Goal: Task Accomplishment & Management: Manage account settings

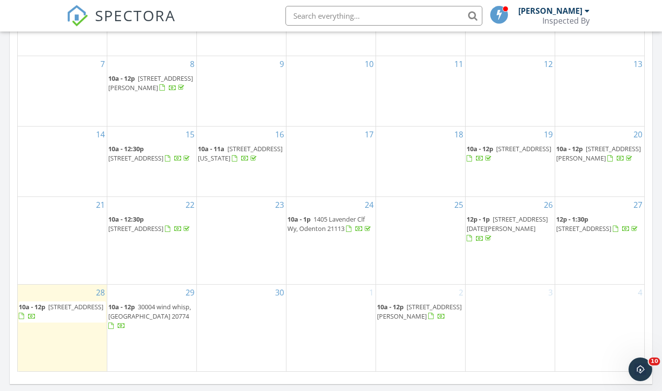
scroll to position [492, 0]
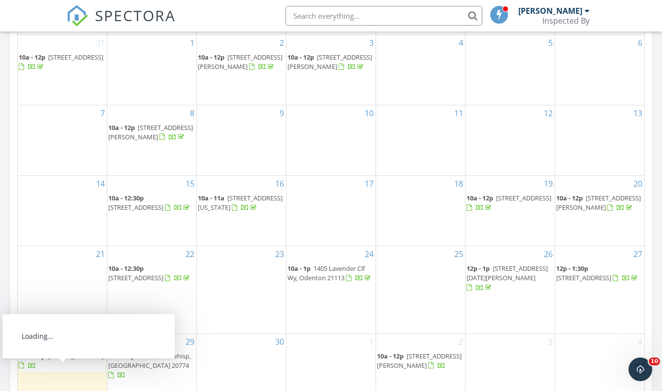
click at [68, 360] on span "[STREET_ADDRESS]" at bounding box center [75, 355] width 55 height 9
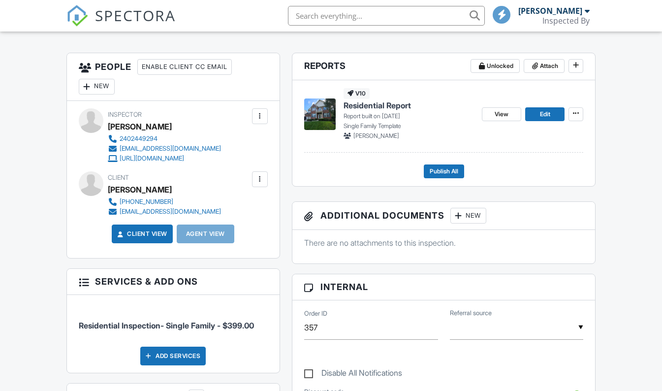
click at [257, 176] on div at bounding box center [260, 179] width 10 height 10
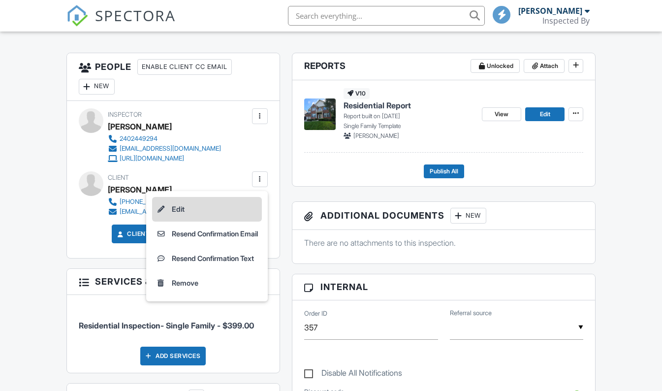
click at [219, 209] on li "Edit" at bounding box center [207, 209] width 110 height 25
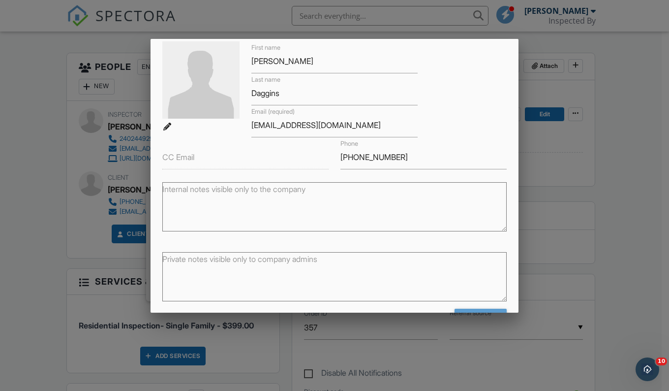
scroll to position [81, 0]
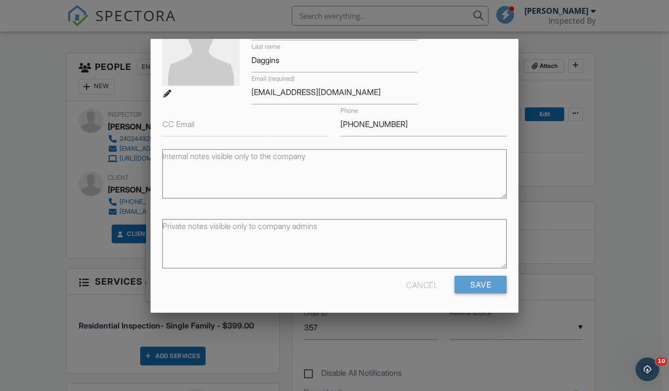
click at [76, 227] on div at bounding box center [334, 195] width 669 height 488
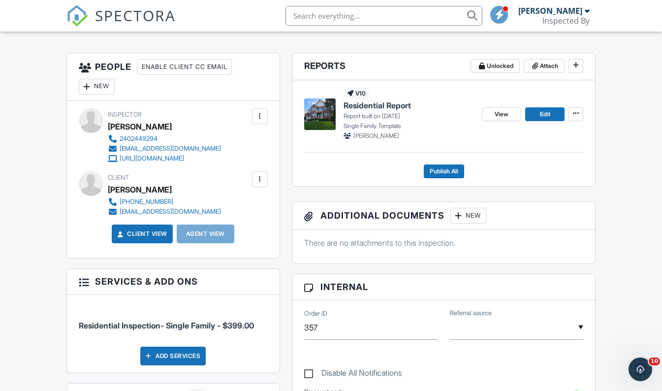
click at [254, 179] on div at bounding box center [260, 179] width 16 height 16
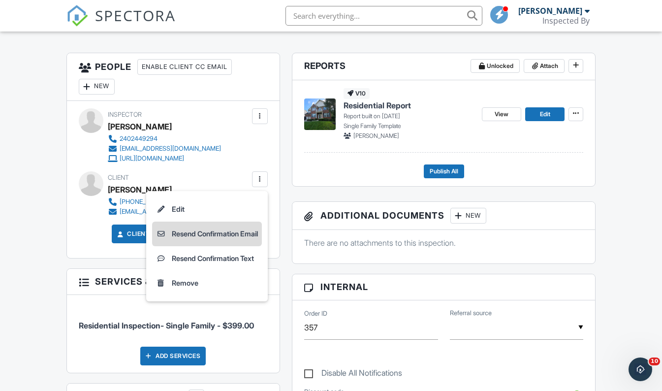
click at [238, 232] on li "Resend Confirmation Email" at bounding box center [207, 233] width 110 height 25
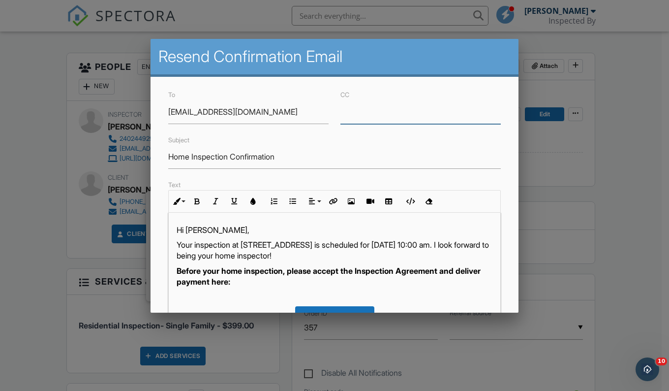
click at [368, 118] on input "CC" at bounding box center [420, 112] width 160 height 24
type input "g"
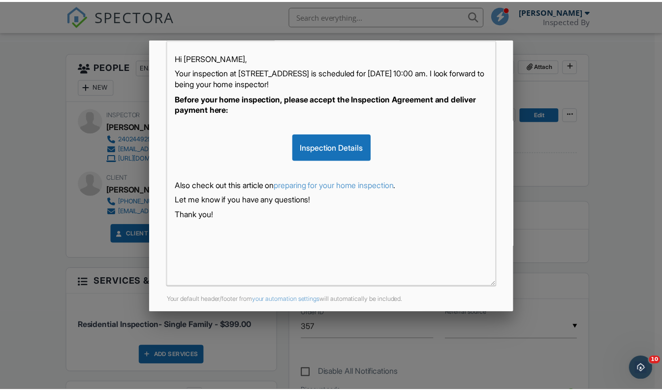
scroll to position [210, 0]
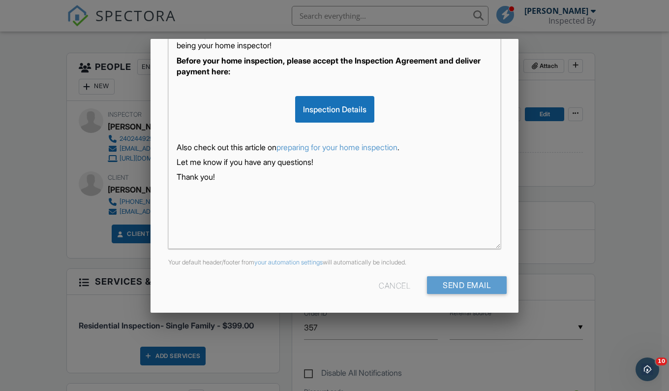
click at [53, 143] on div at bounding box center [334, 195] width 669 height 488
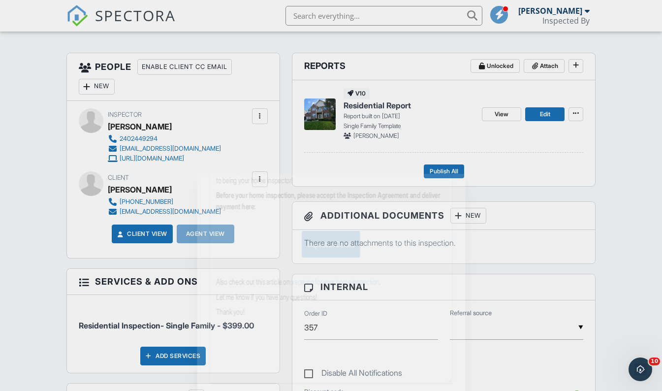
click at [37, 144] on div at bounding box center [331, 195] width 662 height 488
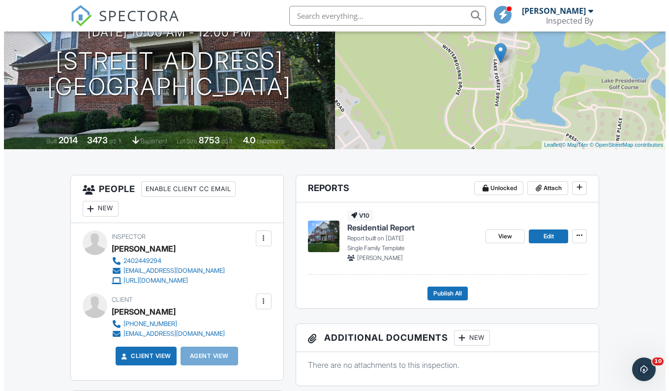
scroll to position [295, 0]
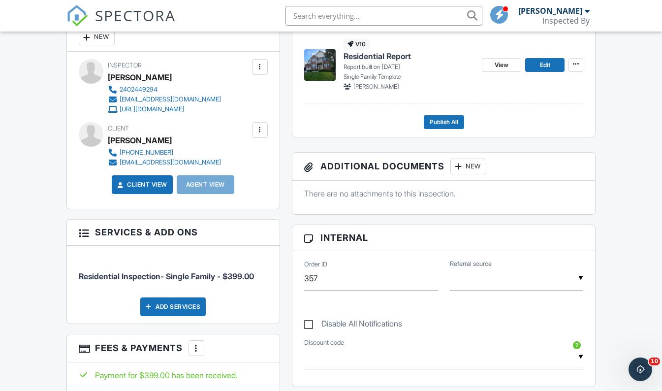
click at [262, 131] on div at bounding box center [260, 130] width 10 height 10
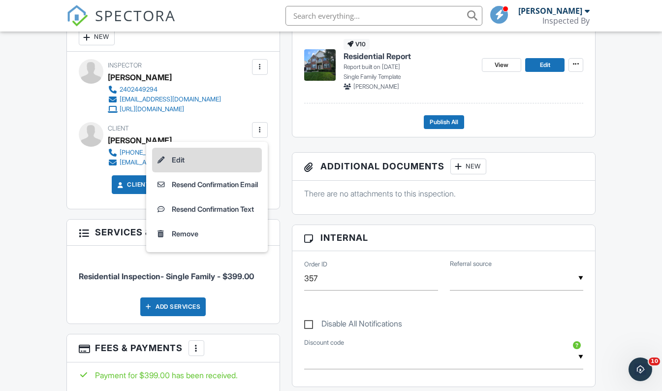
click at [203, 161] on li "Edit" at bounding box center [207, 160] width 110 height 25
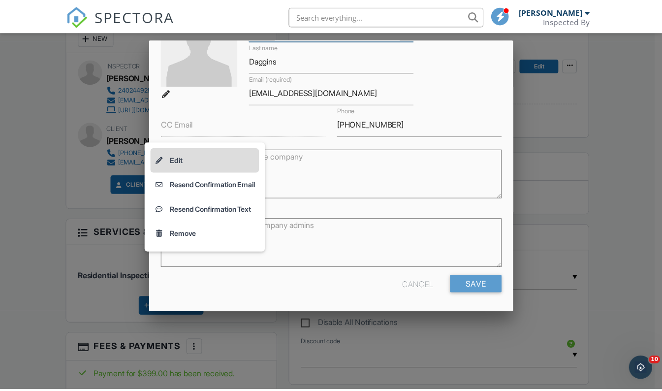
scroll to position [58, 0]
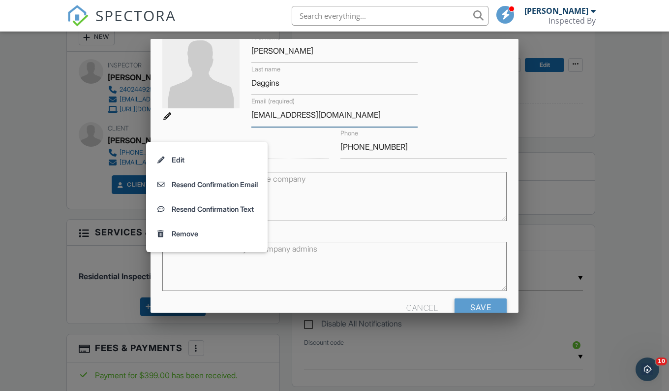
click at [364, 114] on input "wdaggins@gmail.com" at bounding box center [334, 115] width 166 height 24
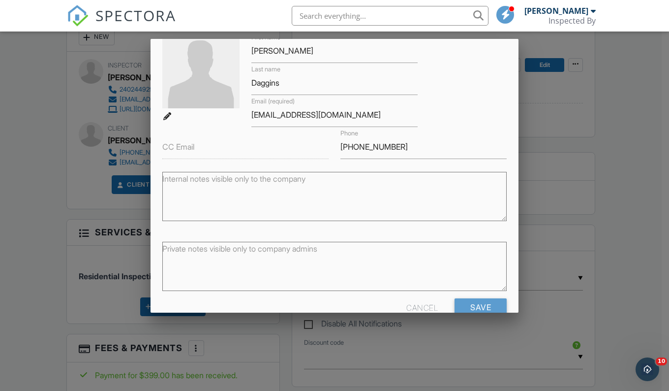
click at [35, 149] on div at bounding box center [334, 195] width 669 height 488
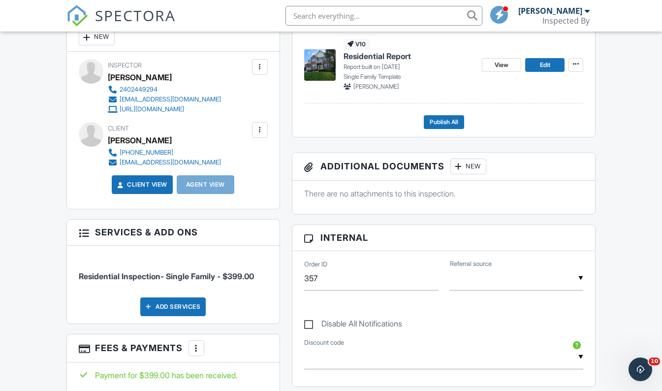
click at [254, 128] on div at bounding box center [260, 130] width 16 height 16
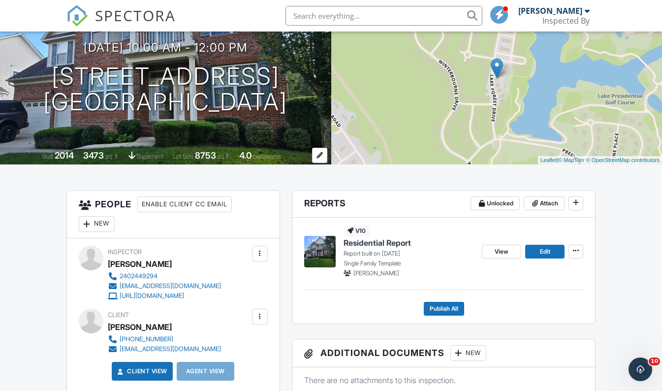
scroll to position [98, 0]
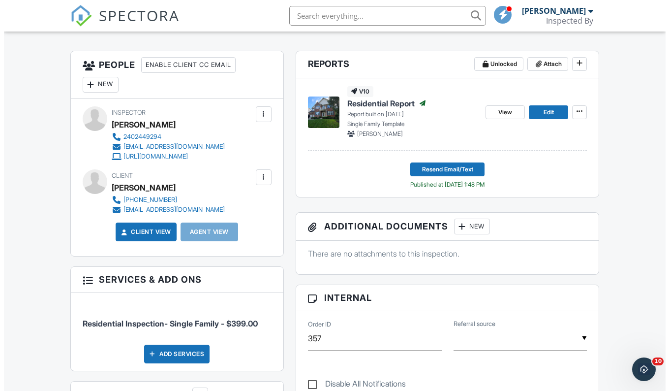
scroll to position [246, 0]
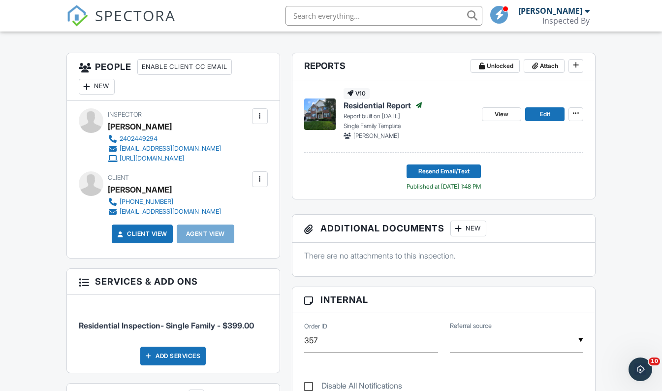
click at [265, 181] on div at bounding box center [260, 179] width 16 height 16
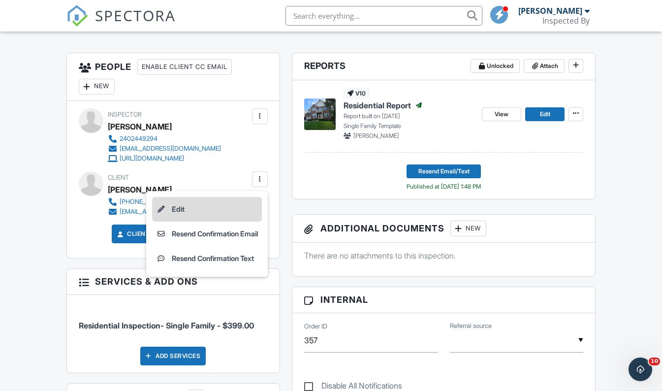
click at [219, 212] on li "Edit" at bounding box center [207, 209] width 110 height 25
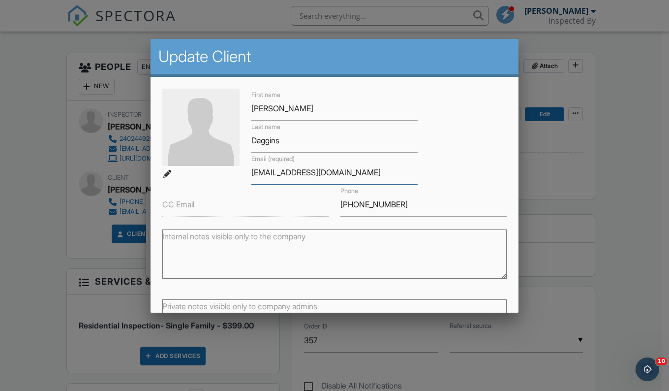
click at [333, 168] on input "wdaggins@gmail.com" at bounding box center [334, 172] width 166 height 24
type input "w"
click at [271, 171] on input "Gary.1j" at bounding box center [334, 172] width 166 height 24
drag, startPoint x: 276, startPoint y: 165, endPoint x: 273, endPoint y: 171, distance: 6.6
click at [274, 171] on input "Gary.j" at bounding box center [334, 172] width 166 height 24
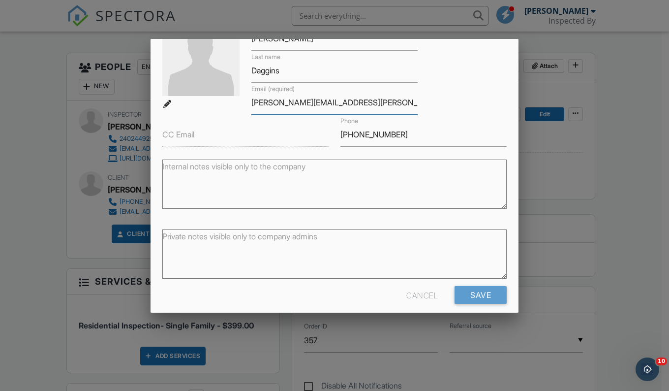
scroll to position [81, 0]
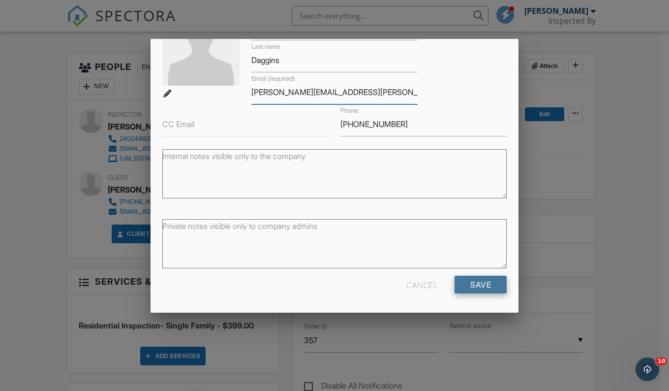
type input "Gary.davis@cbrealty.com"
click at [466, 286] on input "Save" at bounding box center [481, 284] width 52 height 18
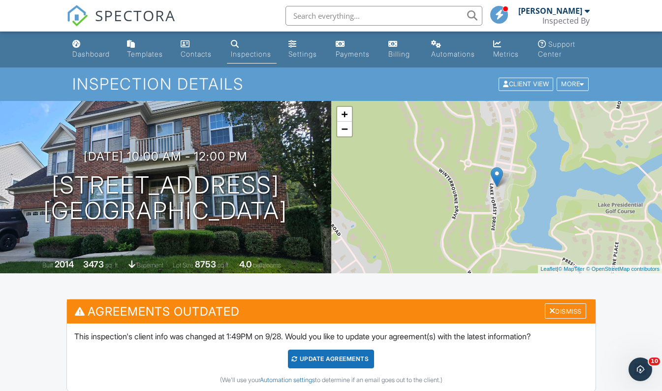
click at [313, 358] on div "Update Agreements" at bounding box center [331, 358] width 86 height 19
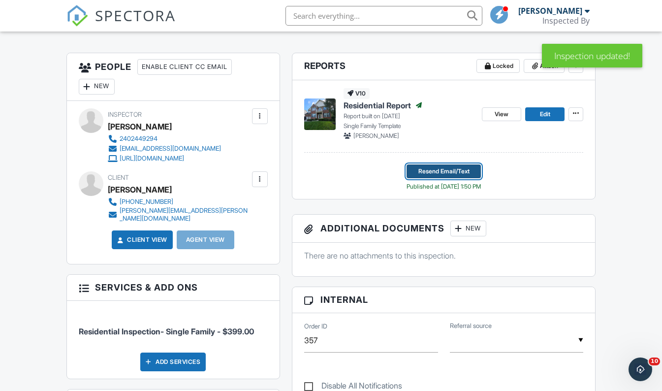
click at [430, 168] on span "Resend Email/Text" at bounding box center [443, 171] width 51 height 10
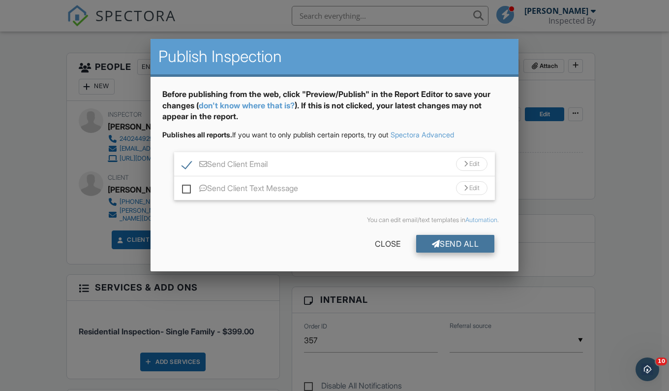
click at [471, 247] on div "Send All" at bounding box center [455, 244] width 79 height 18
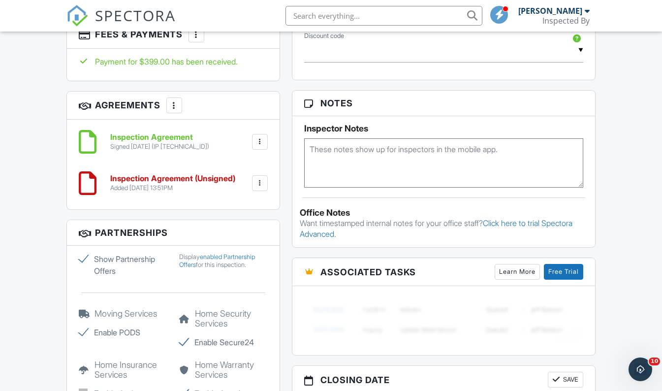
scroll to position [639, 0]
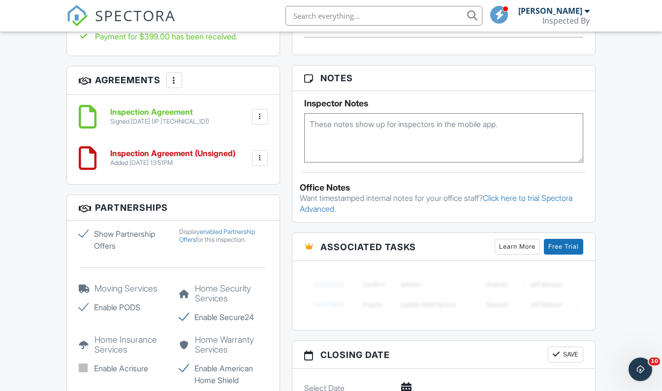
click at [261, 153] on div at bounding box center [260, 158] width 10 height 10
click at [238, 227] on li "Delete" at bounding box center [234, 234] width 56 height 25
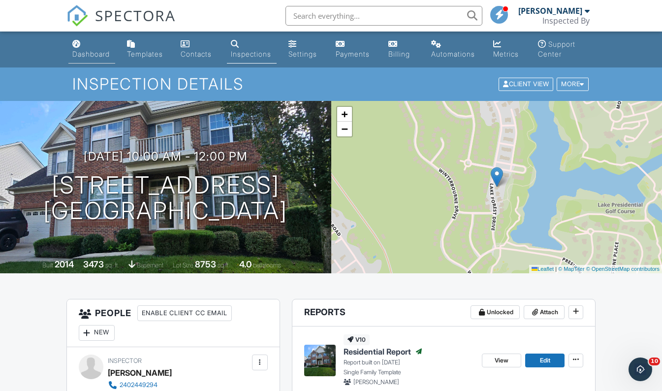
click at [73, 47] on div "Dashboard" at bounding box center [76, 44] width 8 height 8
